Goal: Task Accomplishment & Management: Manage account settings

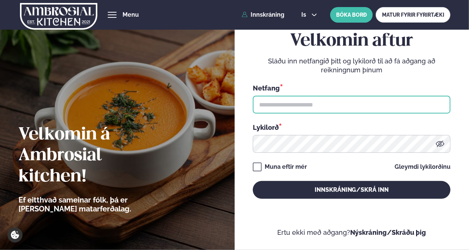
type input "**********"
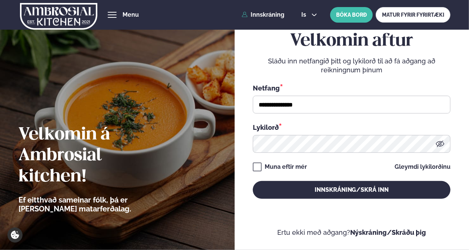
click at [331, 175] on div "**********" at bounding box center [352, 115] width 198 height 168
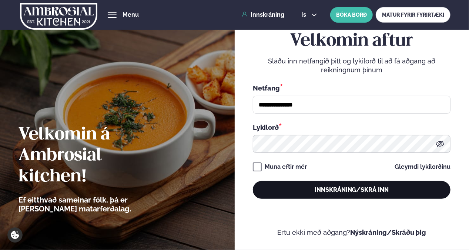
click at [334, 188] on button "Innskráning/Skrá inn" at bounding box center [352, 190] width 198 height 18
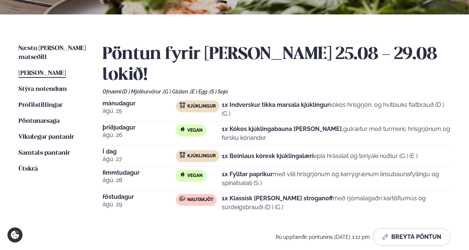
scroll to position [148, 0]
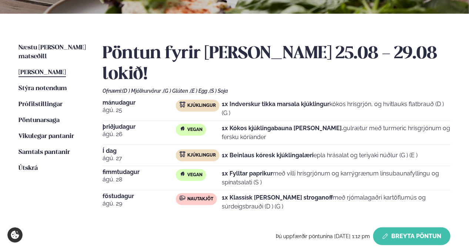
click at [419, 227] on button "Breyta Pöntun" at bounding box center [411, 236] width 77 height 18
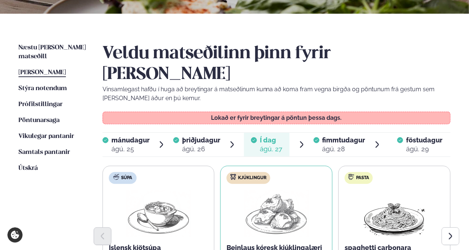
click at [340, 136] on span "fimmtudagur" at bounding box center [344, 140] width 43 height 8
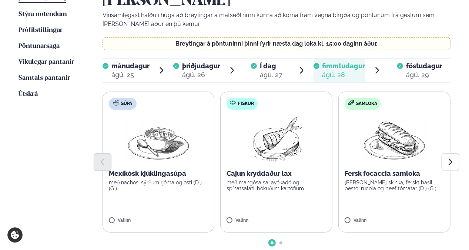
scroll to position [296, 0]
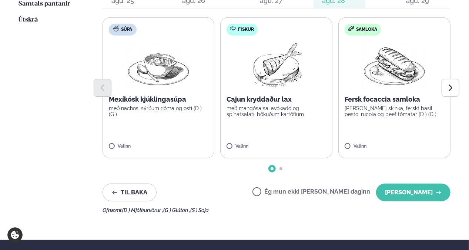
click at [285, 189] on label "Ég mun ekki [PERSON_NAME] daginn" at bounding box center [312, 193] width 118 height 8
click at [405, 183] on button "[PERSON_NAME]" at bounding box center [413, 192] width 74 height 18
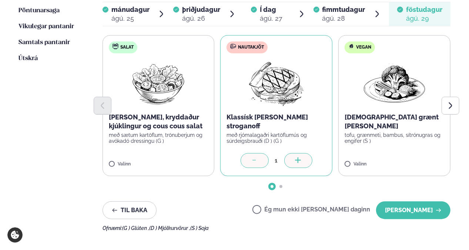
scroll to position [259, 0]
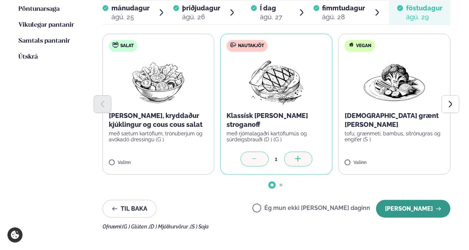
click at [406, 200] on button "[PERSON_NAME]" at bounding box center [413, 209] width 74 height 18
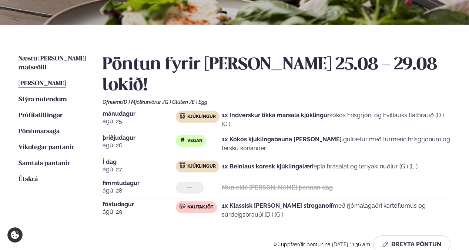
scroll to position [148, 0]
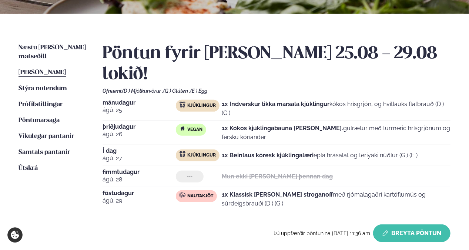
click at [408, 224] on button "Breyta Pöntun" at bounding box center [411, 233] width 77 height 18
